Goal: Use online tool/utility: Utilize a website feature to perform a specific function

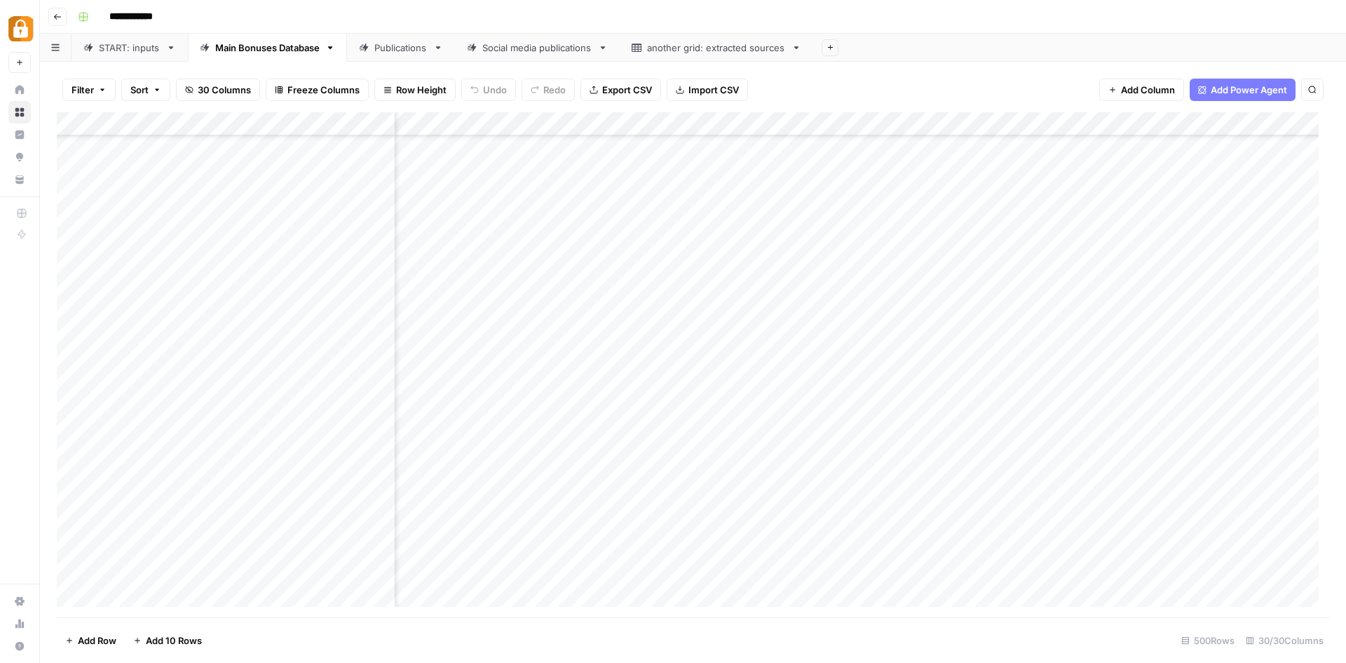
scroll to position [11472, 1582]
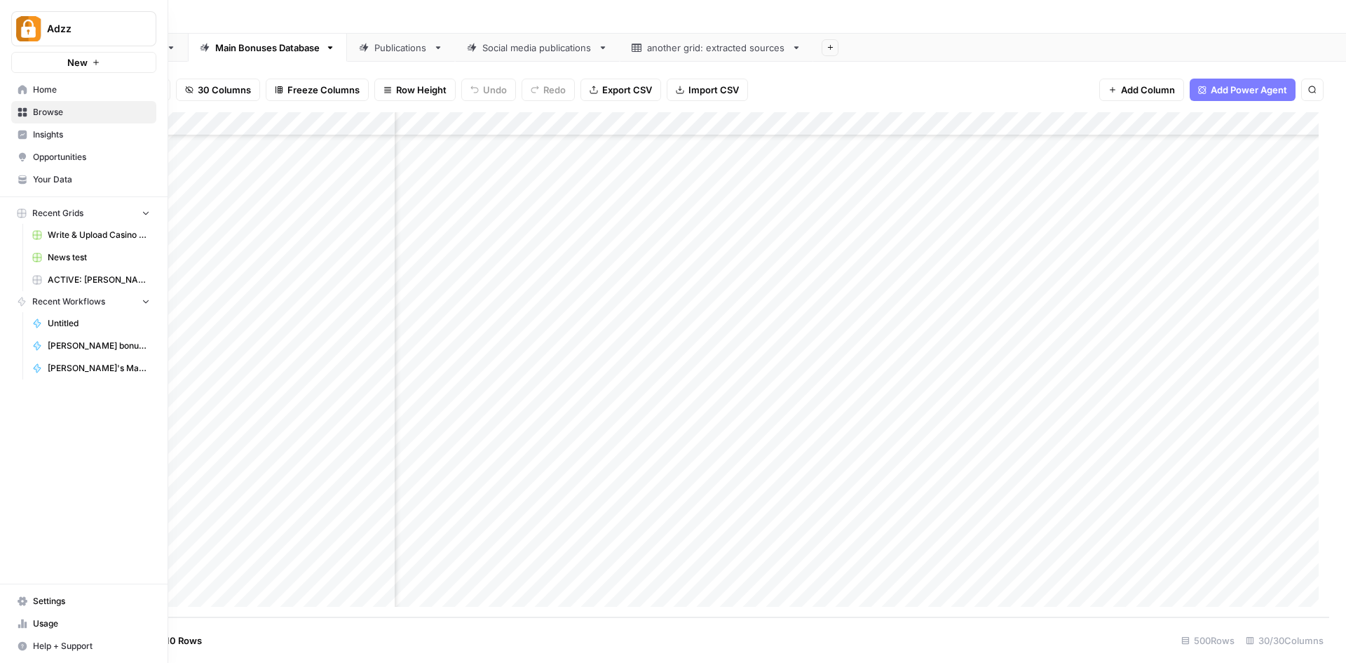
click at [57, 130] on span "Insights" at bounding box center [91, 134] width 117 height 13
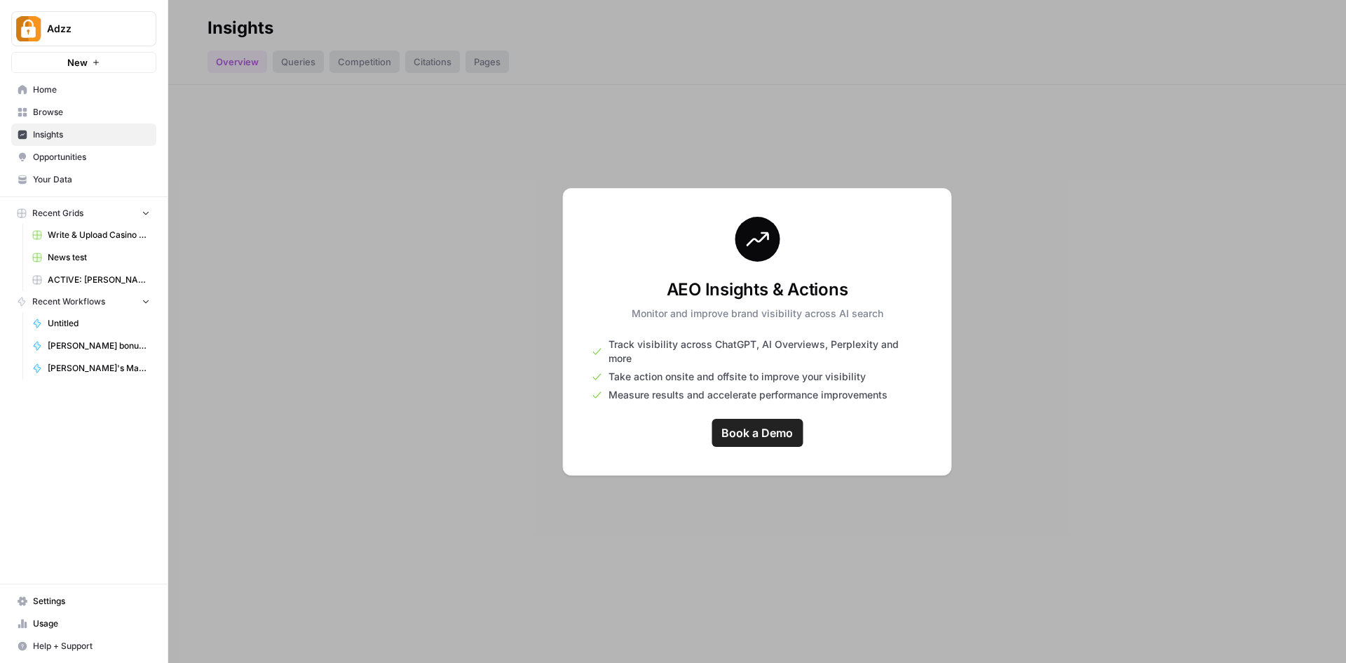
click at [57, 176] on span "Your Data" at bounding box center [91, 179] width 117 height 13
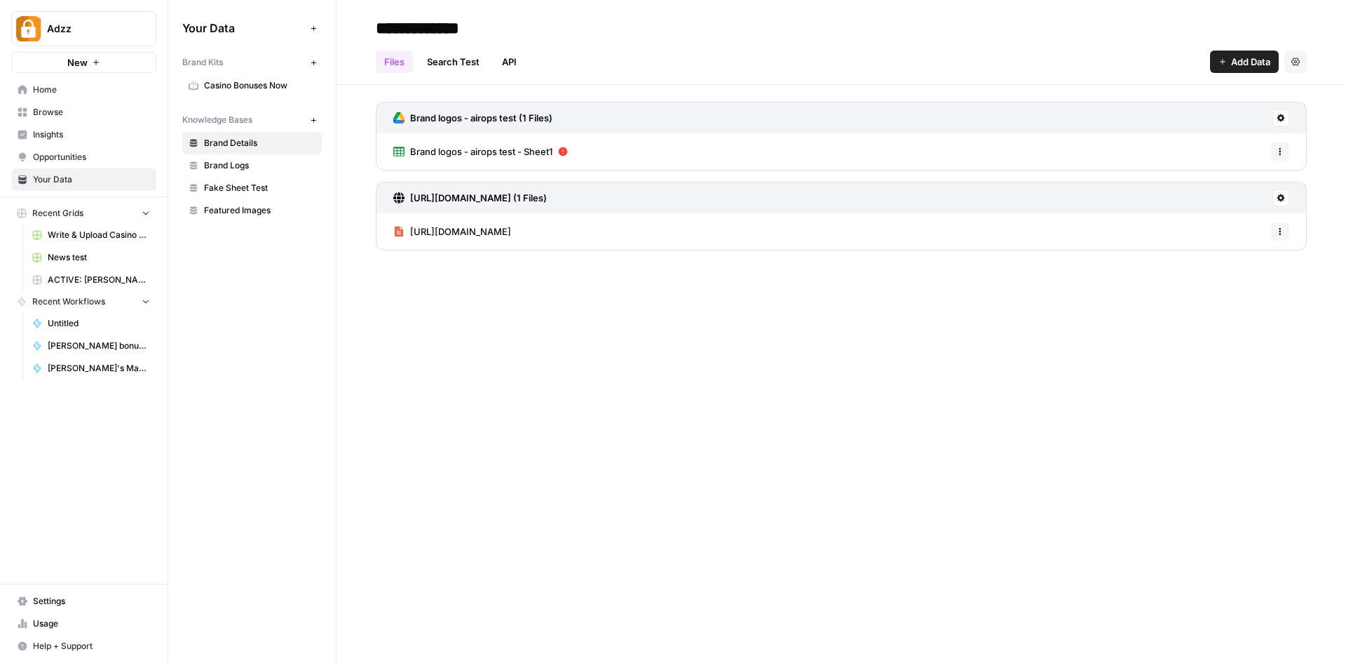
click at [257, 84] on span "Casino Bonuses Now" at bounding box center [259, 85] width 111 height 13
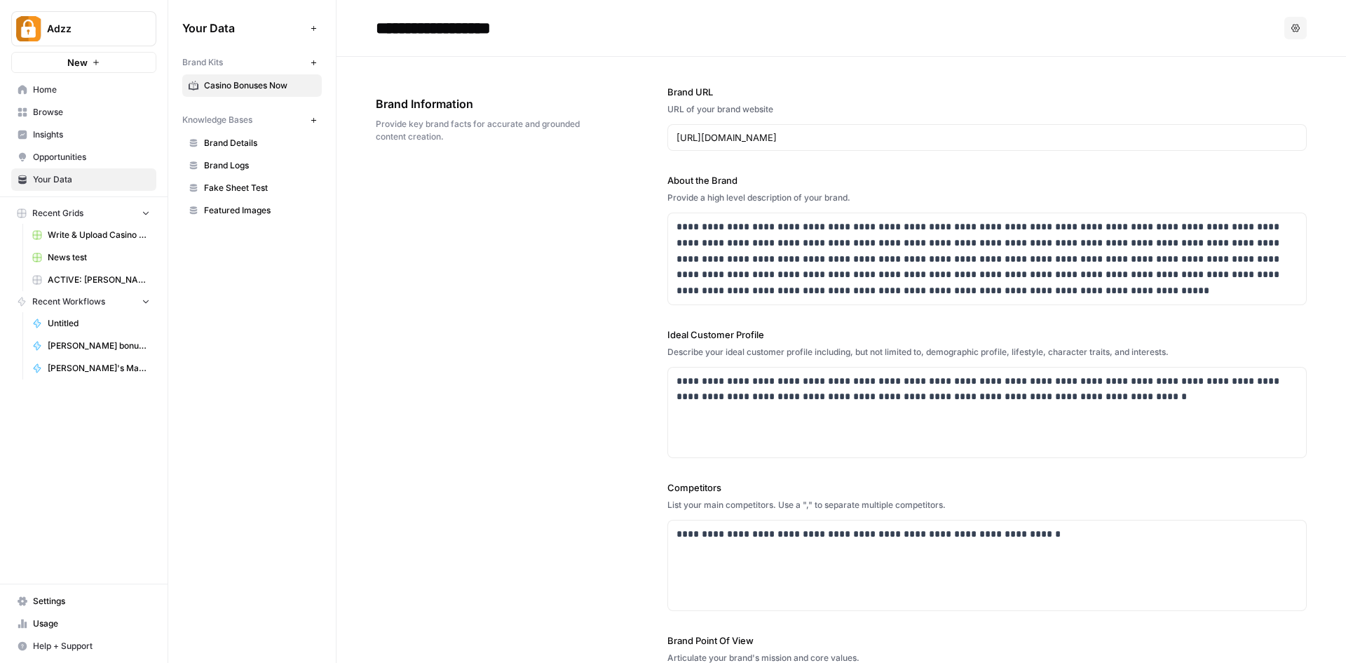
click at [314, 59] on icon "button" at bounding box center [314, 63] width 8 height 8
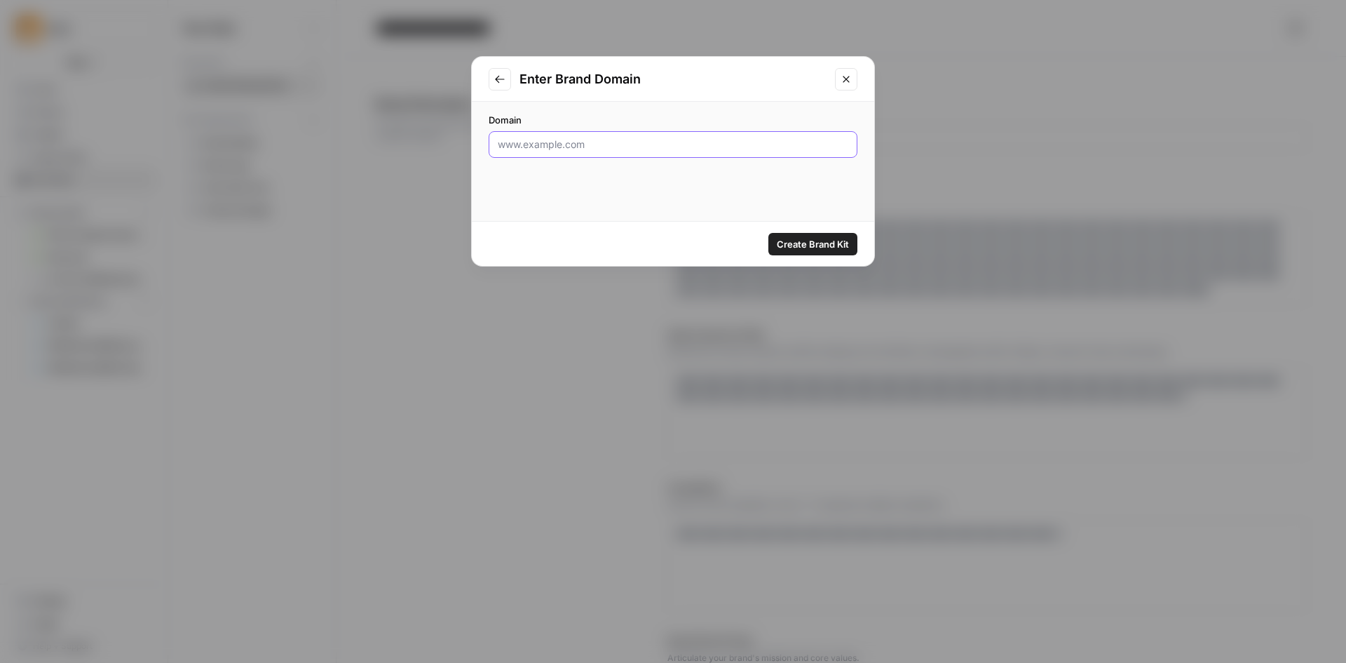
click at [567, 146] on input "Domain" at bounding box center [673, 144] width 351 height 14
type input "[DOMAIN_NAME]"
click at [801, 245] on span "Create Brand Kit" at bounding box center [813, 244] width 72 height 14
